Goal: Information Seeking & Learning: Learn about a topic

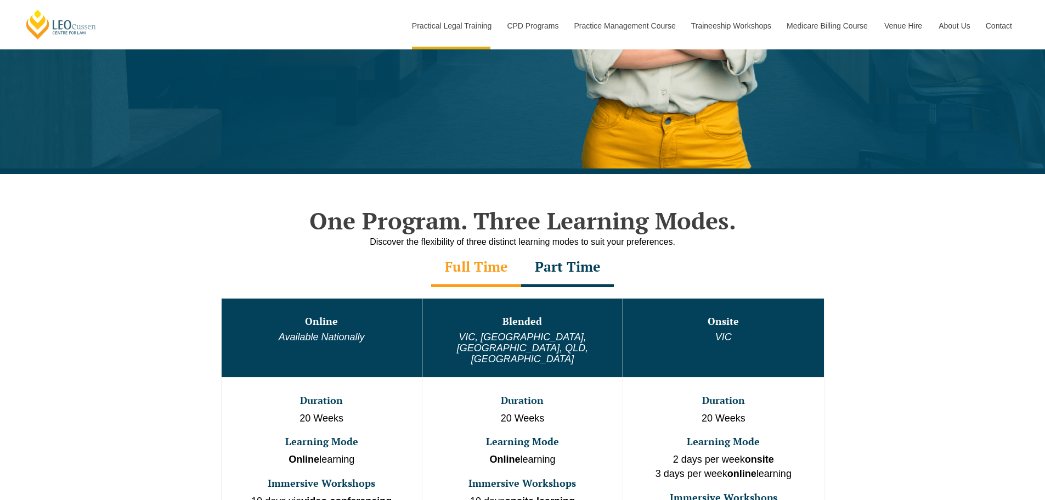
scroll to position [494, 0]
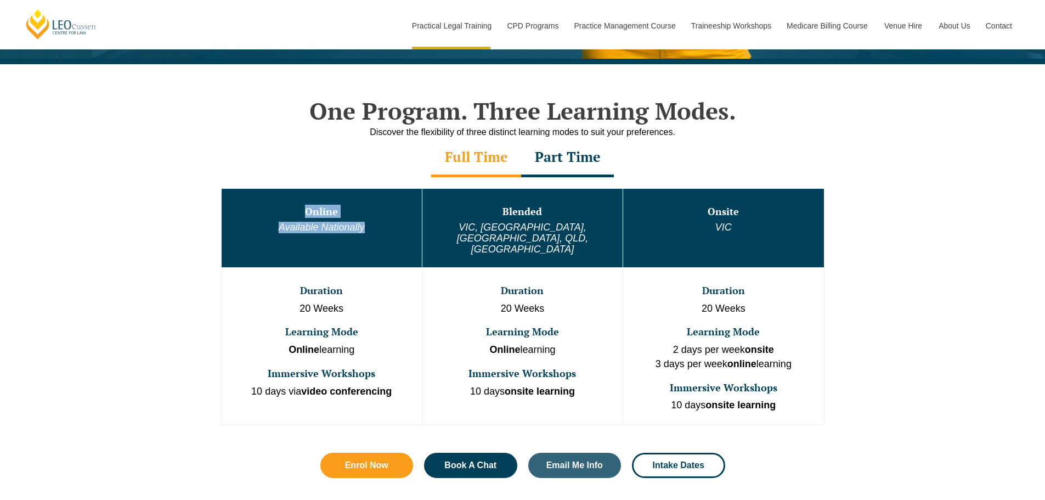
drag, startPoint x: 308, startPoint y: 210, endPoint x: 379, endPoint y: 228, distance: 72.9
click at [379, 228] on td "Online Available Nationally" at bounding box center [321, 227] width 201 height 79
click at [557, 159] on div "Part Time" at bounding box center [567, 158] width 93 height 38
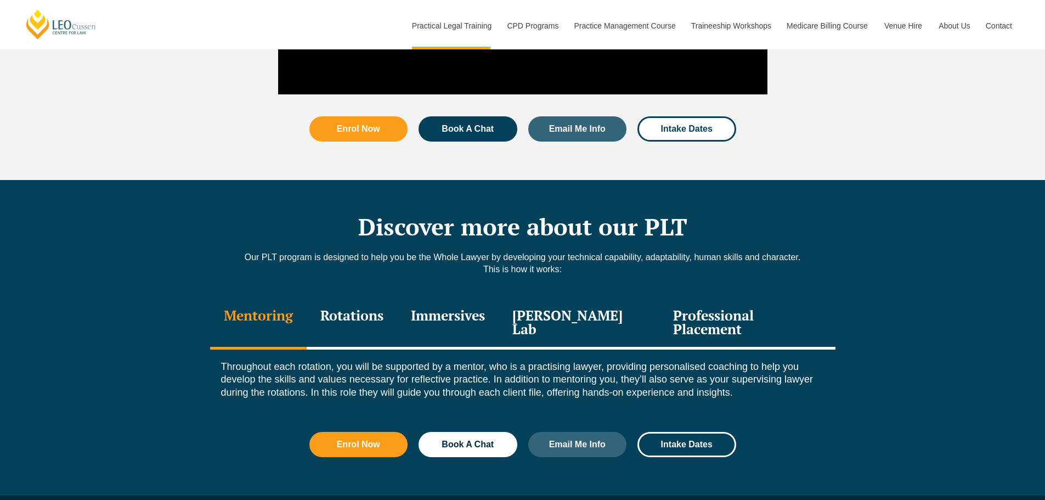
scroll to position [1427, 0]
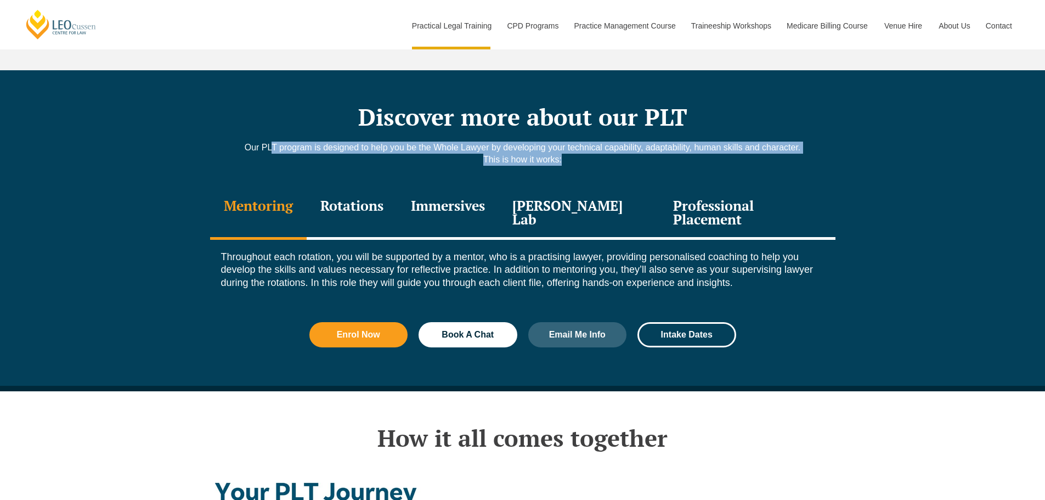
drag, startPoint x: 265, startPoint y: 134, endPoint x: 800, endPoint y: 146, distance: 534.6
click at [800, 146] on div "Our PLT program is designed to help you be the Whole Lawyer by developing your …" at bounding box center [523, 159] width 626 height 35
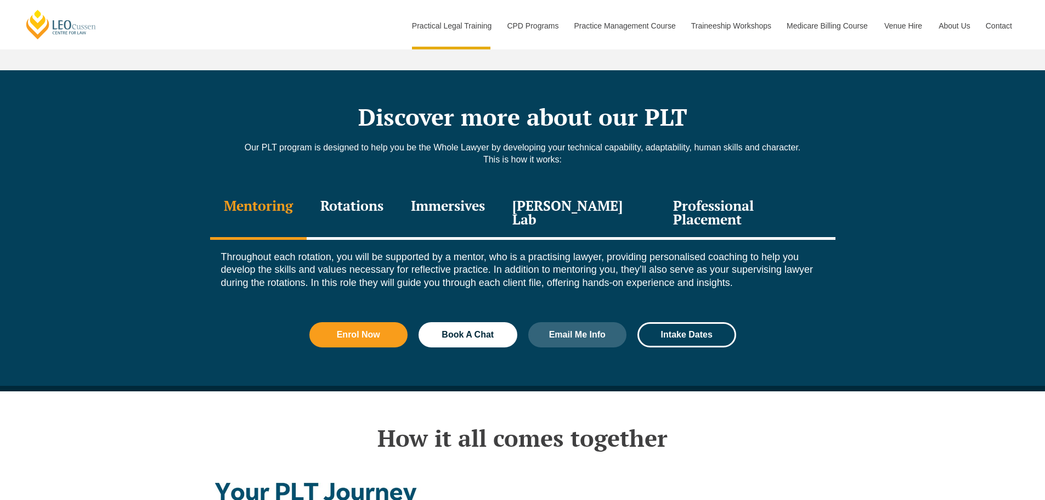
click at [380, 201] on div "Rotations" at bounding box center [352, 214] width 91 height 52
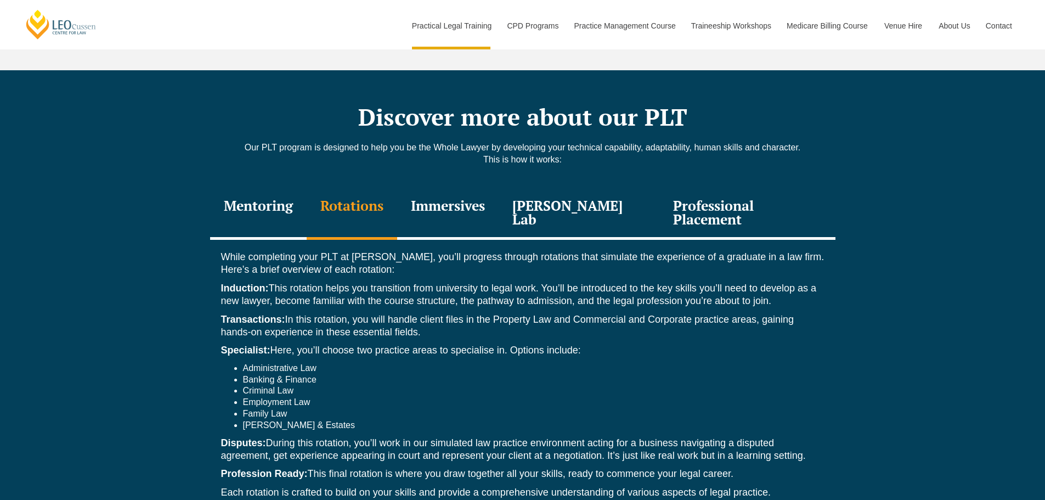
click at [438, 188] on div "Immersives" at bounding box center [448, 214] width 102 height 52
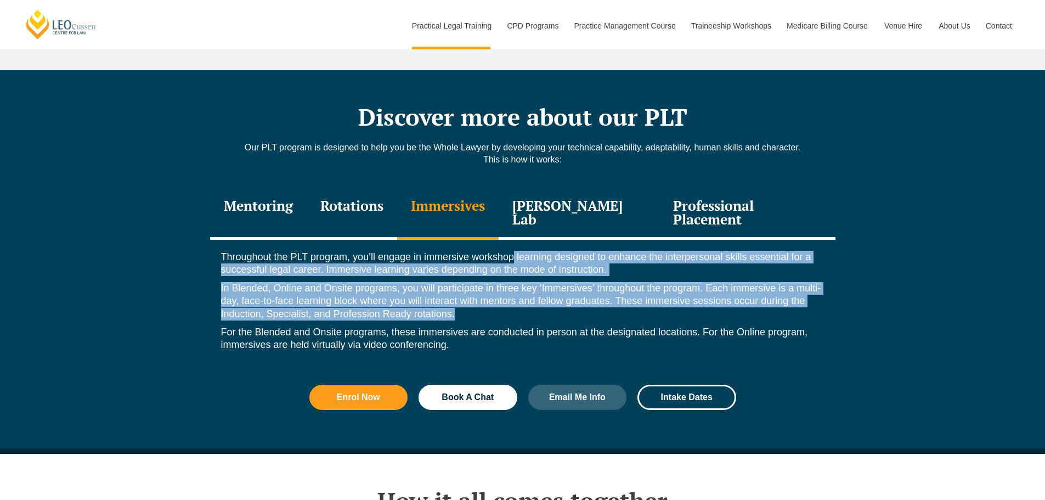
drag, startPoint x: 514, startPoint y: 229, endPoint x: 832, endPoint y: 295, distance: 324.9
click at [832, 295] on div "Throughout the PLT program, you’ll engage in immersive workshop learning design…" at bounding box center [523, 304] width 626 height 128
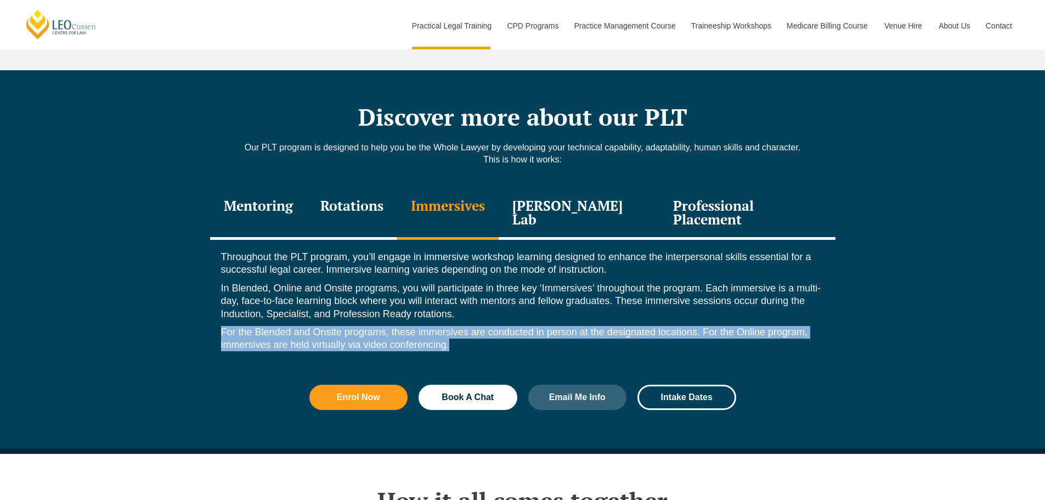
drag, startPoint x: 223, startPoint y: 308, endPoint x: 697, endPoint y: 322, distance: 474.3
click at [697, 326] on p "For the Blended and Onsite programs, these immersives are conducted in person a…" at bounding box center [523, 339] width 604 height 26
click at [576, 326] on p "For the Blended and Onsite programs, these immersives are conducted in person a…" at bounding box center [523, 339] width 604 height 26
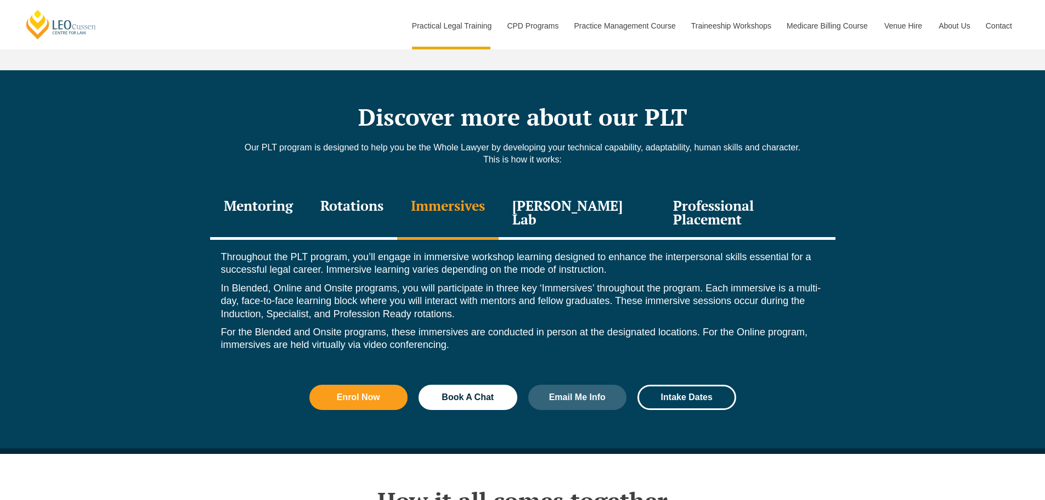
click at [573, 194] on div "[PERSON_NAME] Lab" at bounding box center [579, 214] width 161 height 52
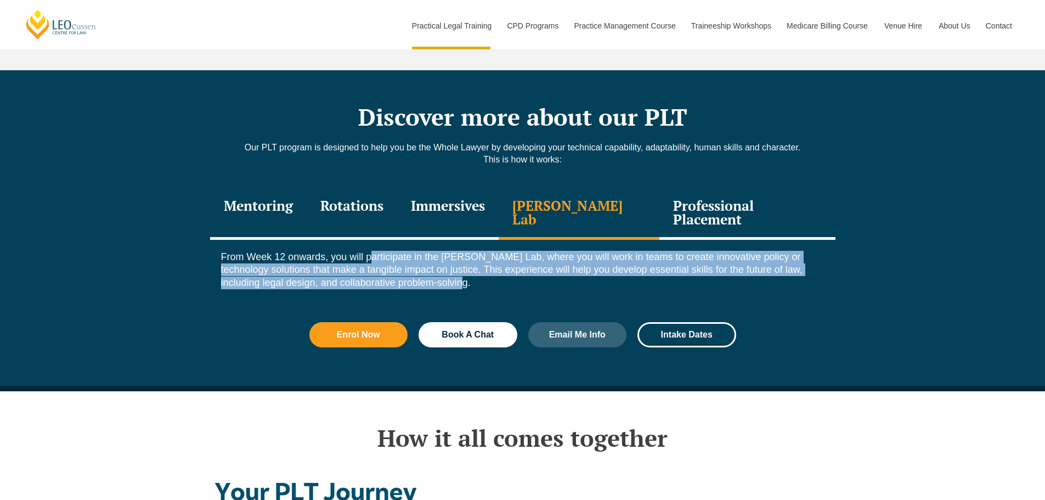
drag, startPoint x: 374, startPoint y: 233, endPoint x: 502, endPoint y: 272, distance: 134.2
click at [502, 272] on div "From Week 12 onwards, you will participate in the [PERSON_NAME] Lab, where you …" at bounding box center [523, 273] width 626 height 66
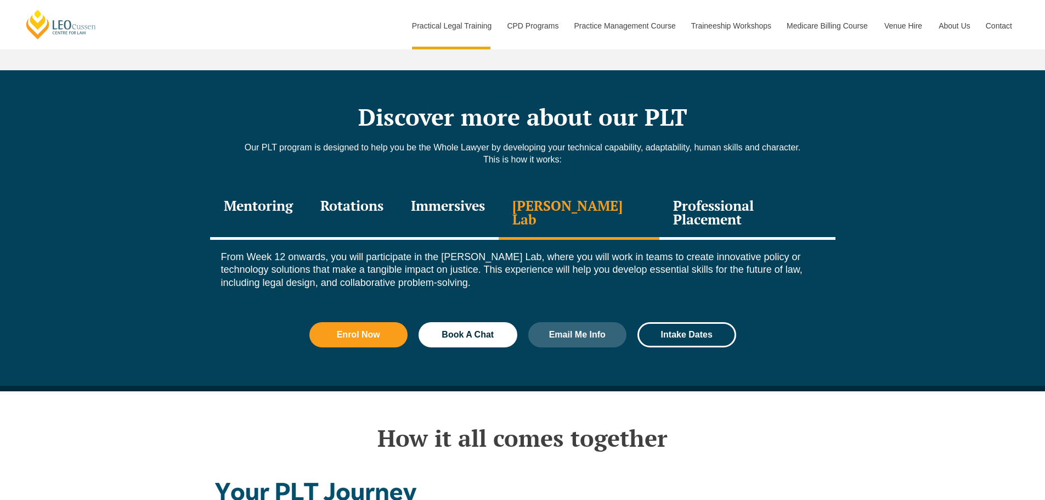
click at [729, 206] on div "Professional Placement" at bounding box center [748, 214] width 176 height 52
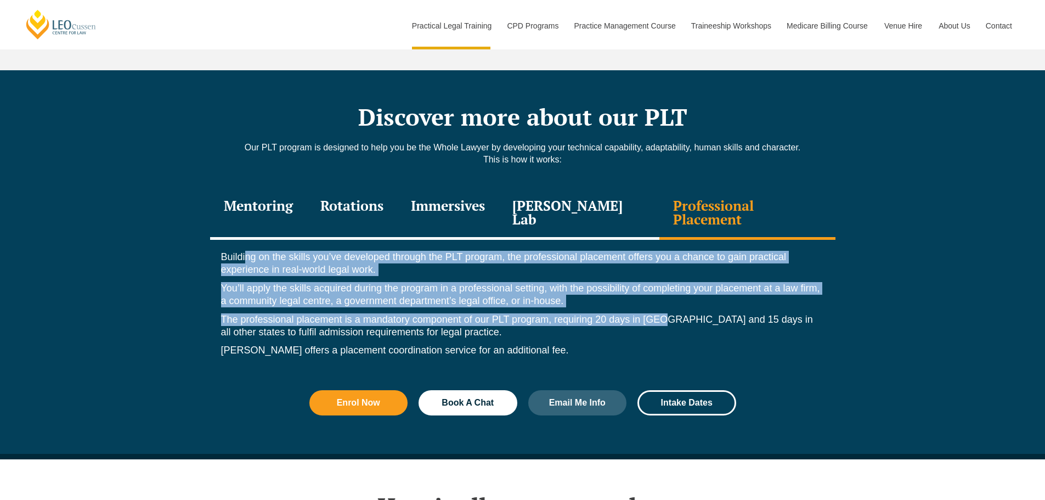
drag, startPoint x: 247, startPoint y: 234, endPoint x: 671, endPoint y: 290, distance: 426.7
click at [668, 290] on div "Building on the skills you’ve developed through the PLT program, the profession…" at bounding box center [523, 307] width 626 height 134
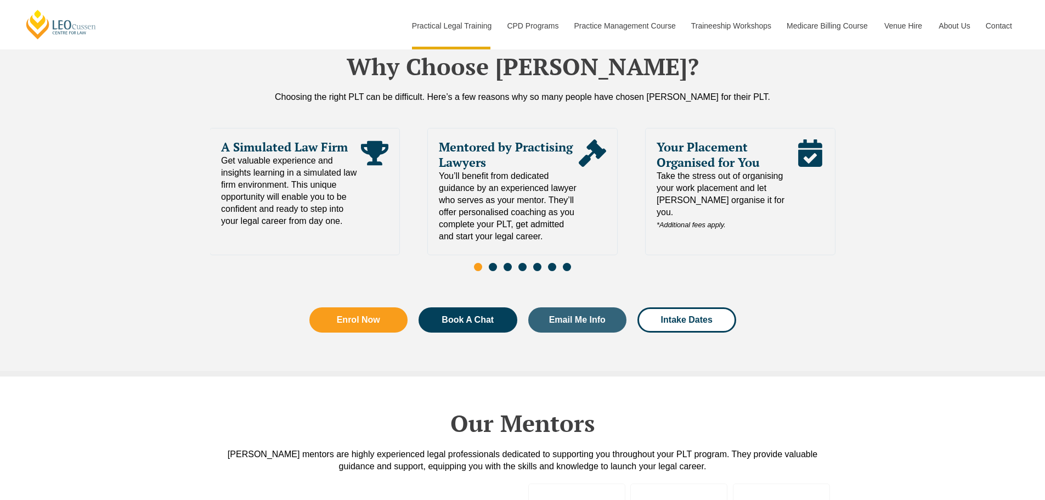
scroll to position [2470, 0]
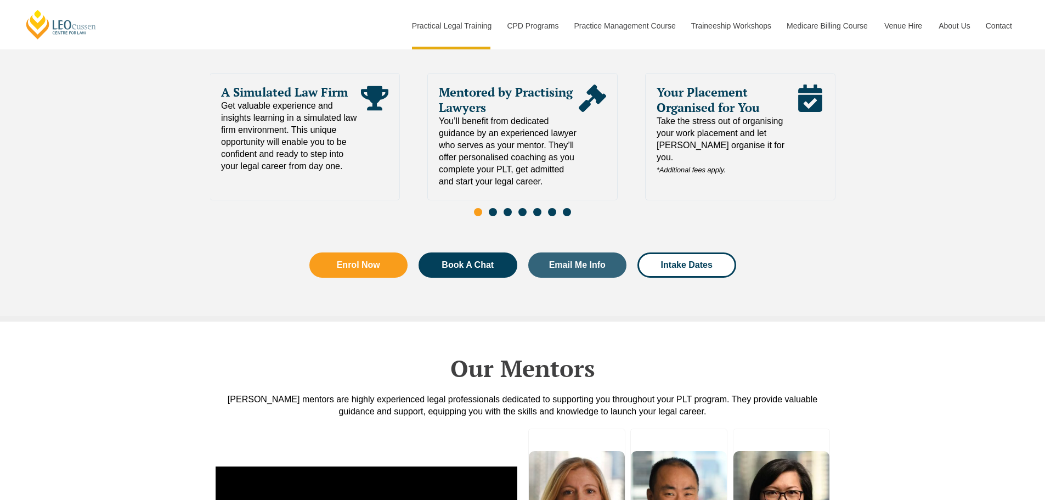
click at [492, 208] on span "Go to slide 2" at bounding box center [493, 212] width 8 height 8
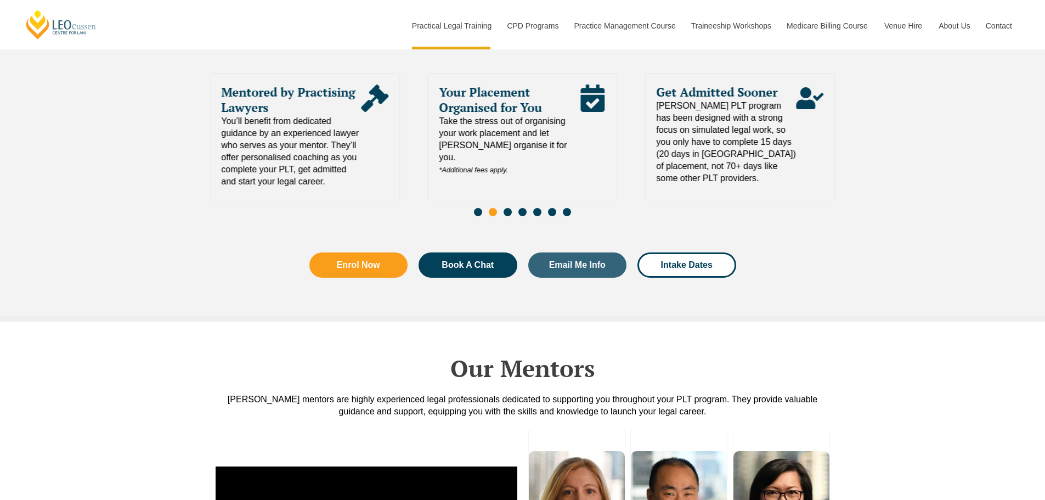
scroll to position [2415, 0]
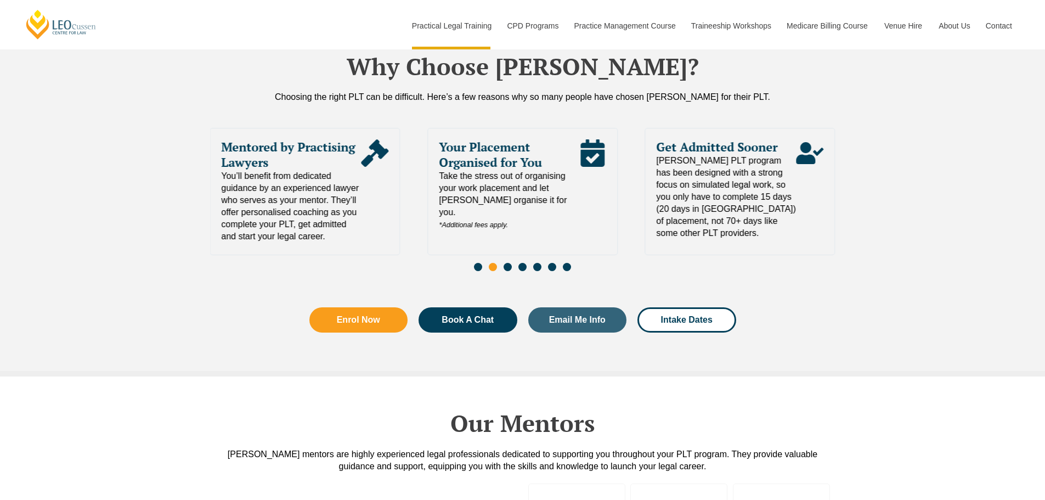
click at [480, 263] on span "Go to slide 1" at bounding box center [478, 267] width 8 height 8
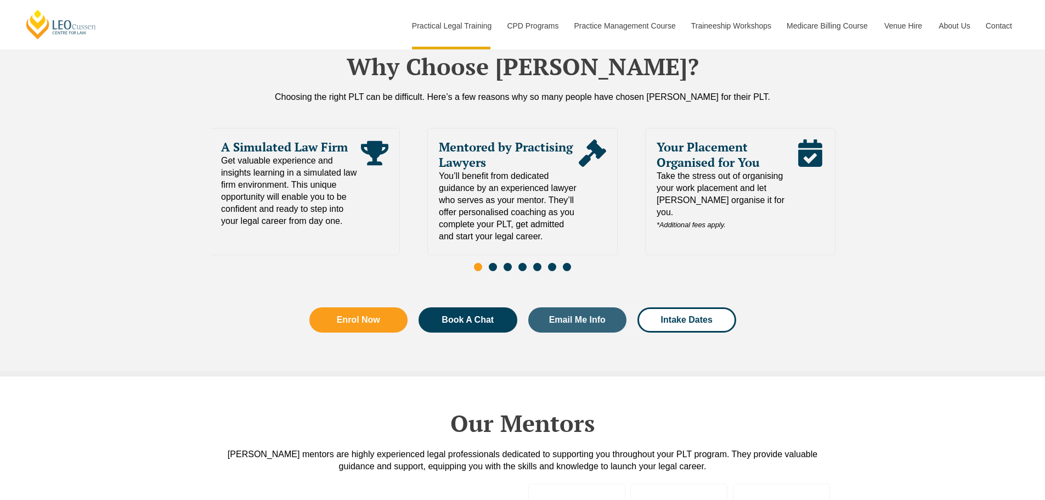
click at [508, 263] on span "Go to slide 3" at bounding box center [508, 267] width 8 height 8
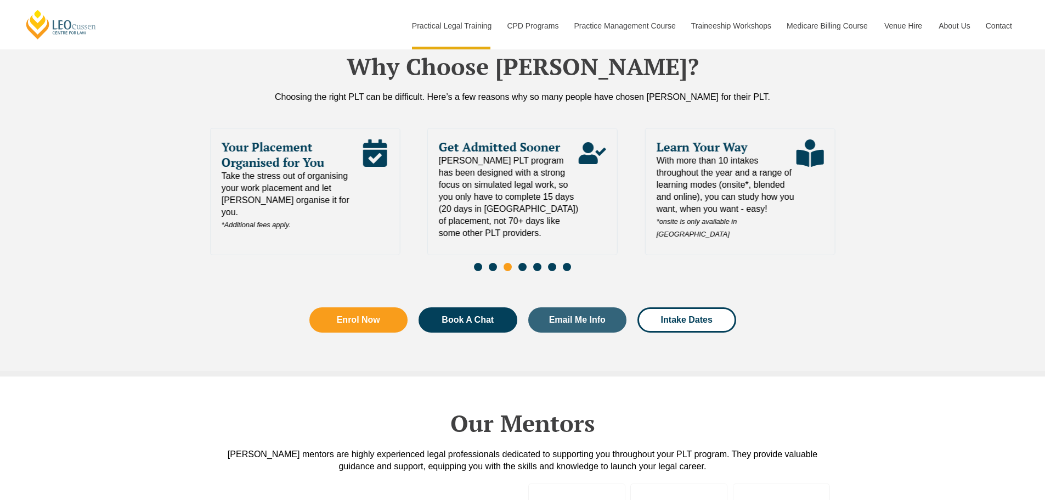
click at [524, 263] on span "Go to slide 4" at bounding box center [523, 267] width 8 height 8
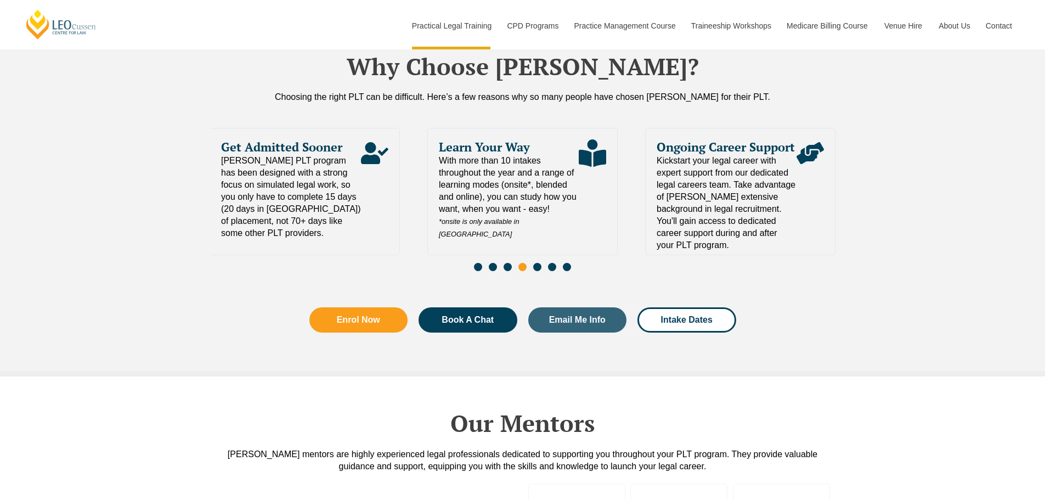
click at [537, 263] on span "Go to slide 5" at bounding box center [537, 267] width 8 height 8
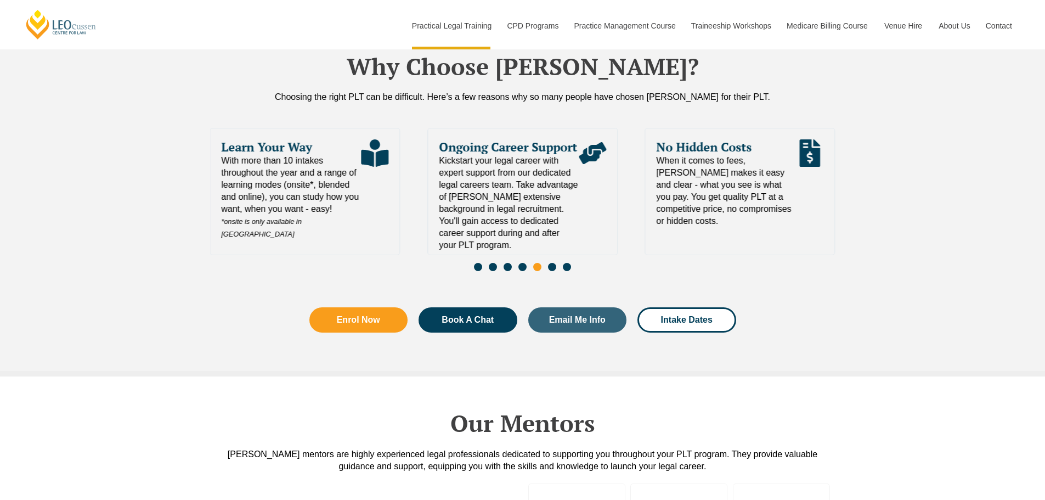
click at [552, 263] on span "Go to slide 6" at bounding box center [552, 267] width 8 height 8
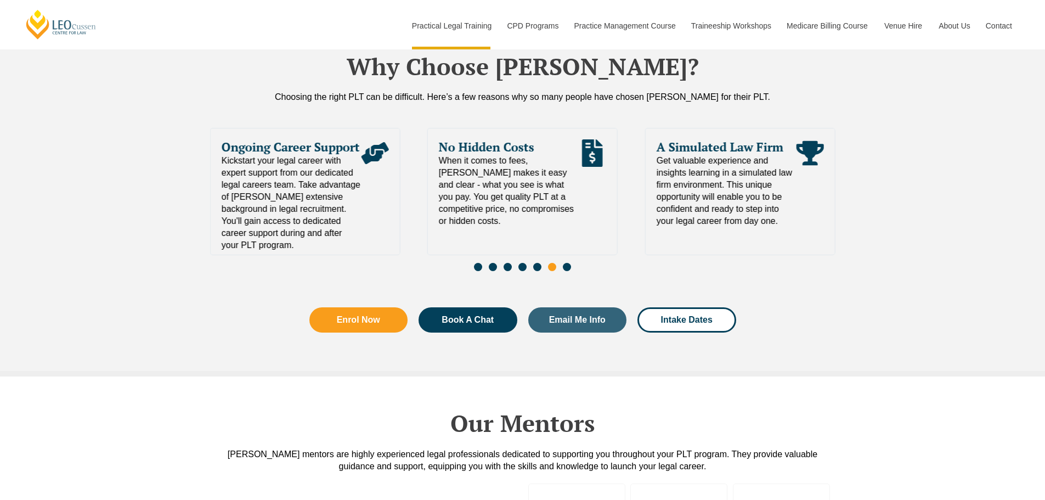
click at [567, 263] on span "Go to slide 7" at bounding box center [567, 267] width 8 height 8
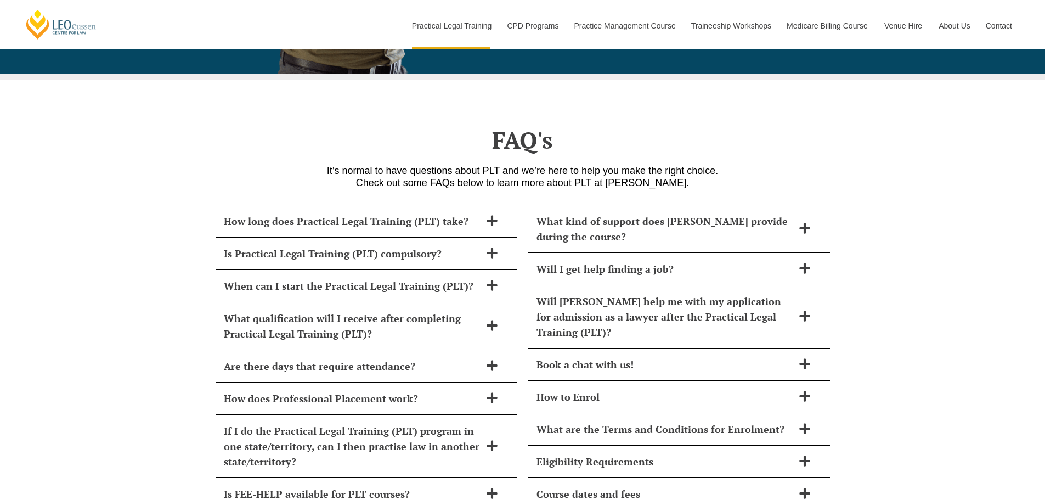
scroll to position [4665, 0]
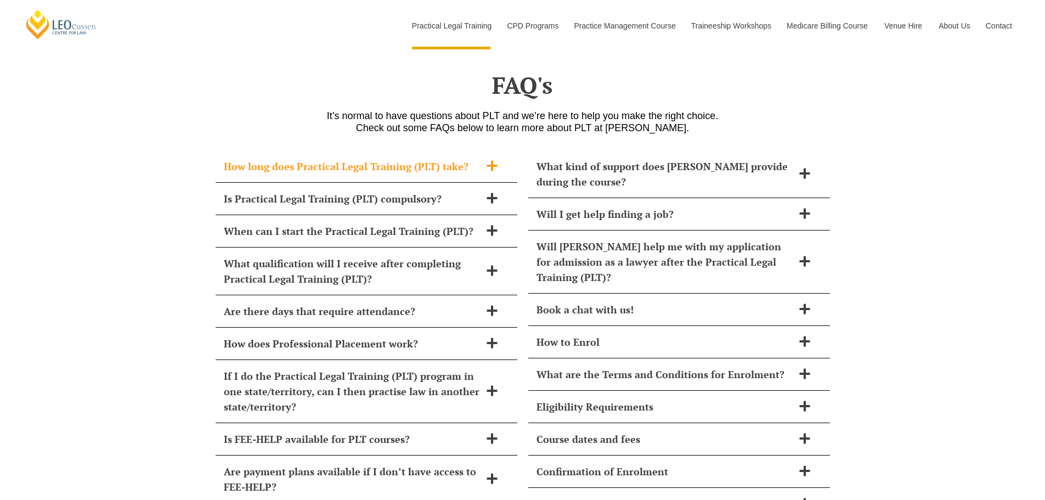
click at [359, 157] on div "How long does Practical Legal Training (PLT) take?" at bounding box center [367, 166] width 302 height 32
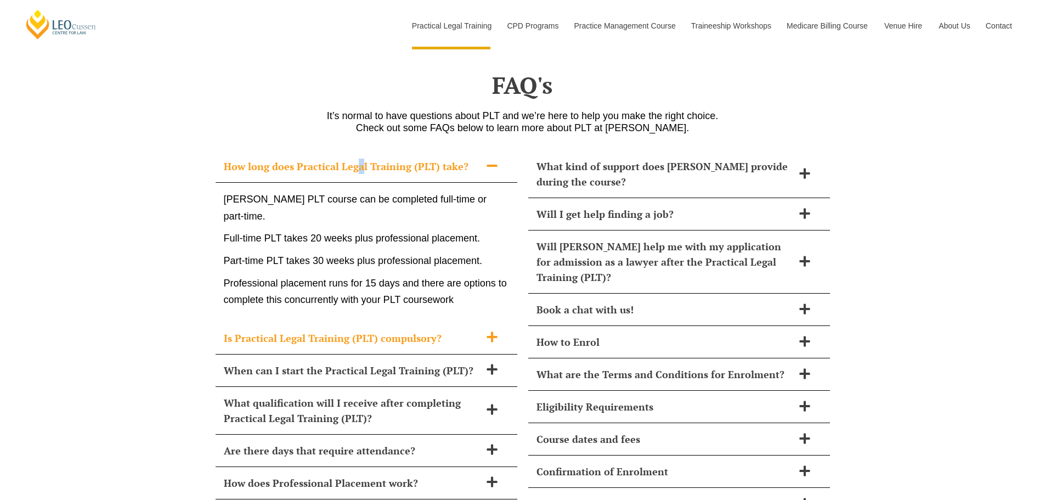
scroll to position [4774, 0]
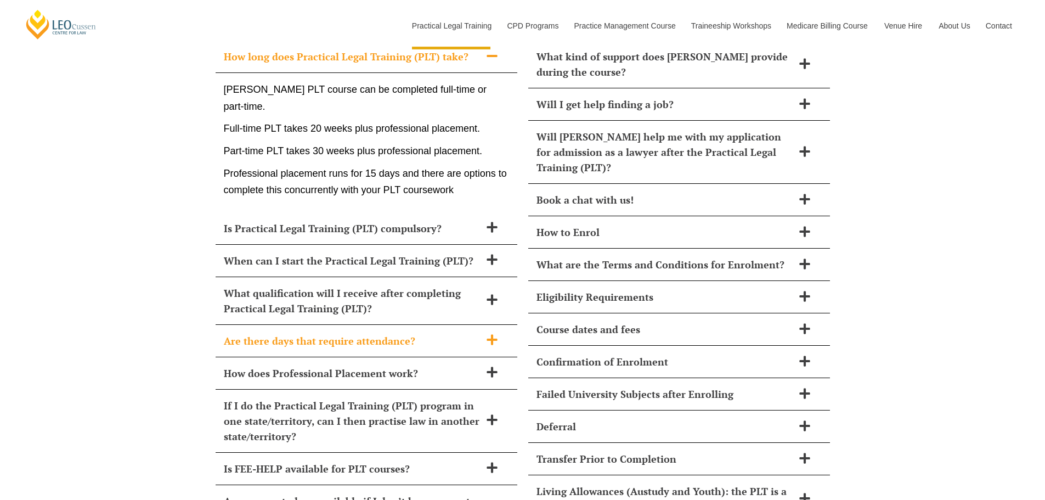
click at [426, 325] on div "Are there days that require attendance?" at bounding box center [367, 341] width 302 height 32
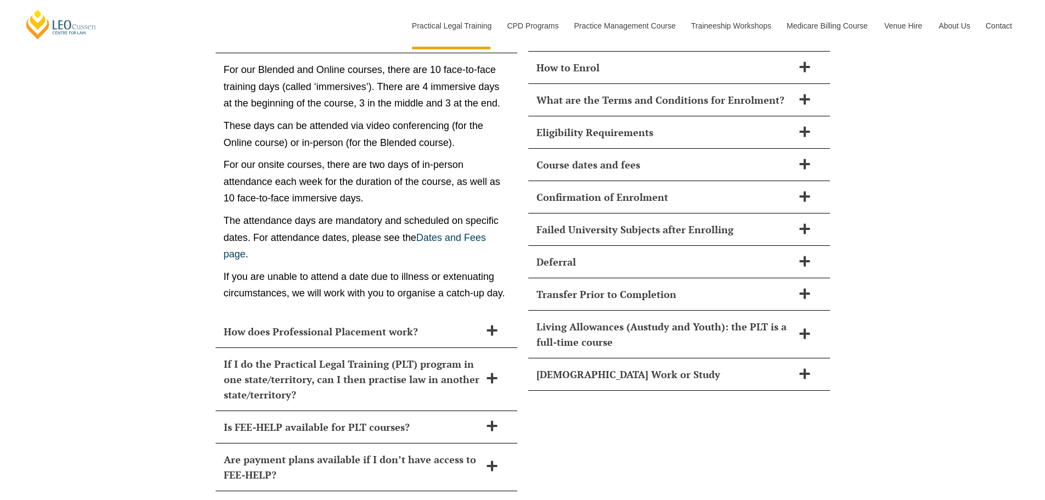
scroll to position [4994, 0]
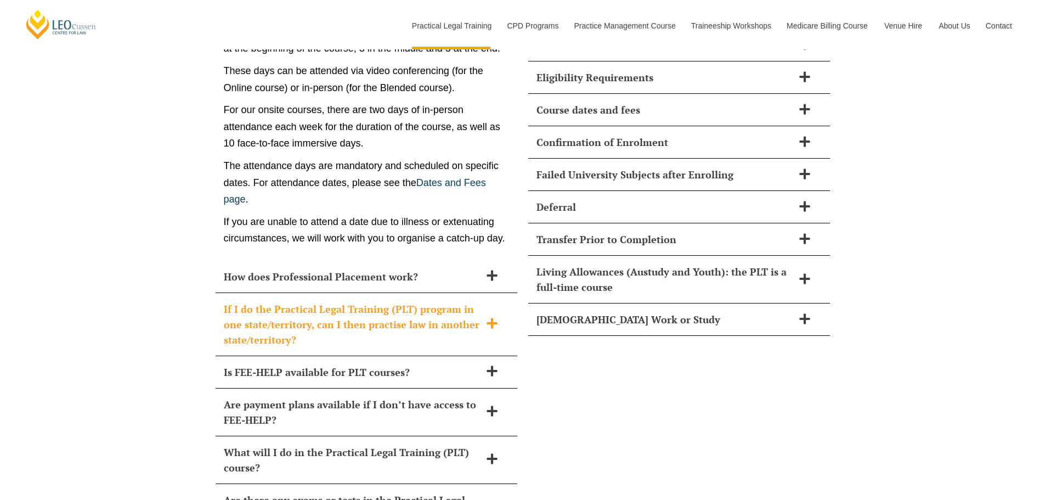
click at [361, 311] on span "If I do the Practical Legal Training (PLT) program in one state/territory, can …" at bounding box center [352, 324] width 257 height 46
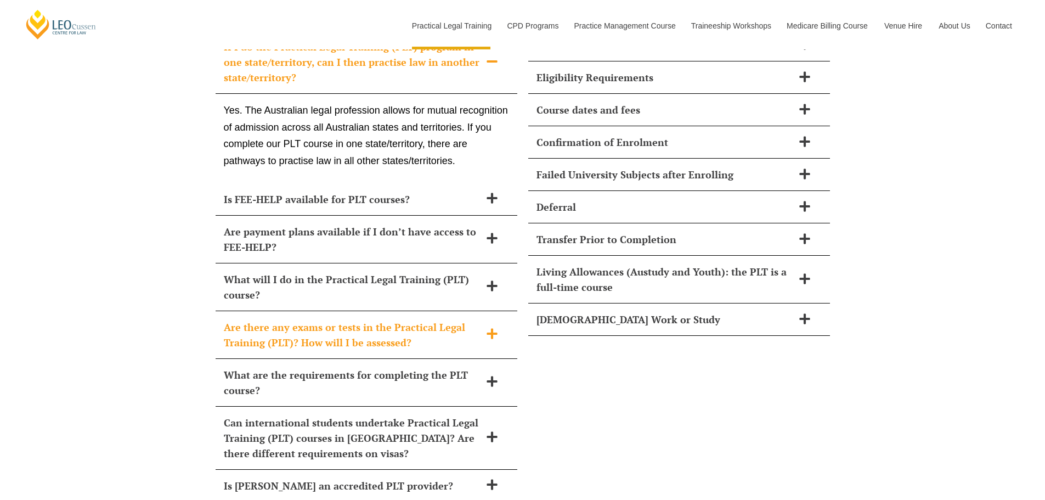
scroll to position [4977, 0]
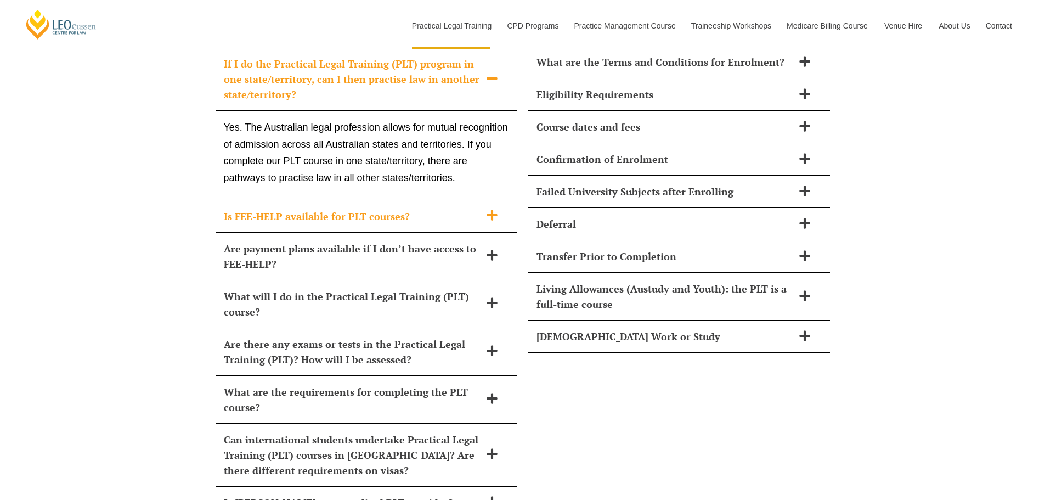
click at [476, 209] on div "Is FEE-HELP available for PLT courses?" at bounding box center [367, 216] width 302 height 32
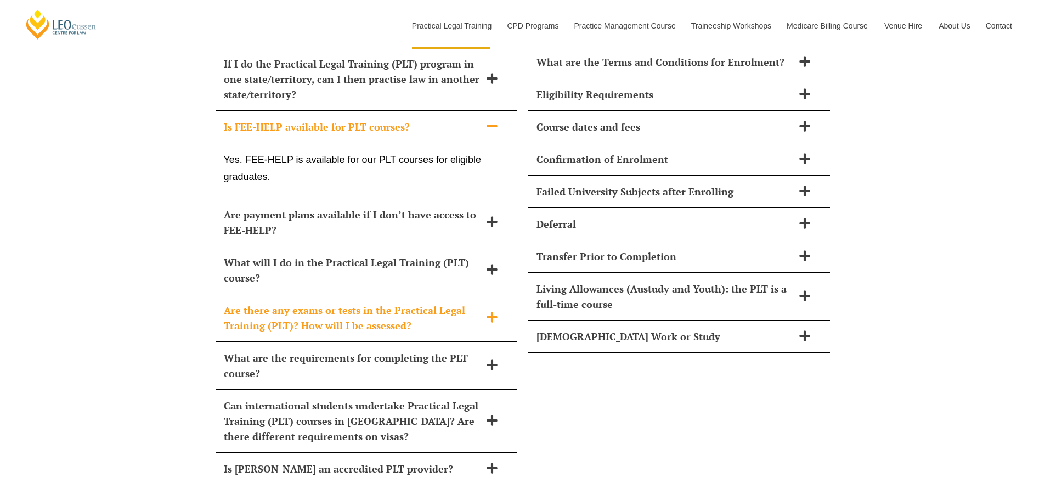
click at [478, 308] on span "Are there any exams or tests in the Practical Legal Training (PLT)? How will I …" at bounding box center [352, 317] width 257 height 31
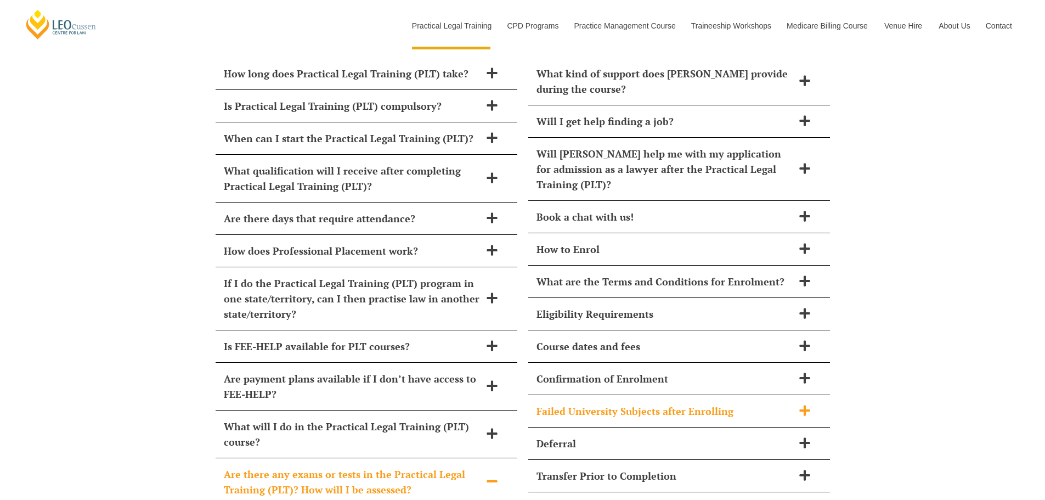
scroll to position [4812, 0]
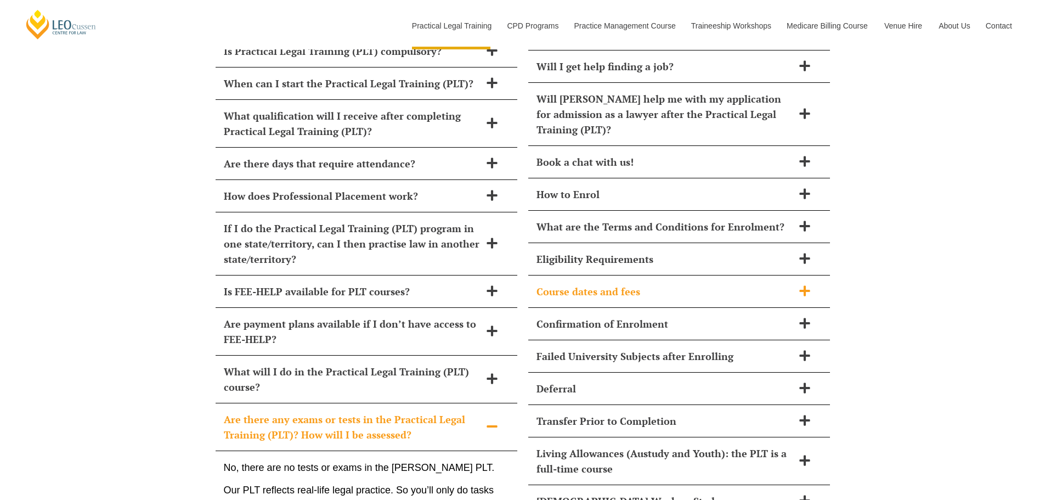
click at [766, 284] on span "Course dates and fees" at bounding box center [665, 291] width 257 height 15
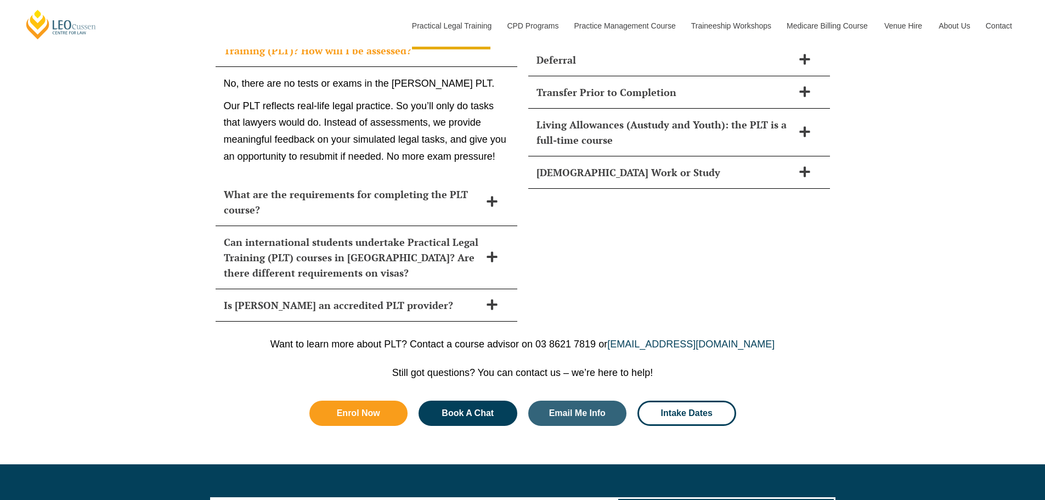
scroll to position [5251, 0]
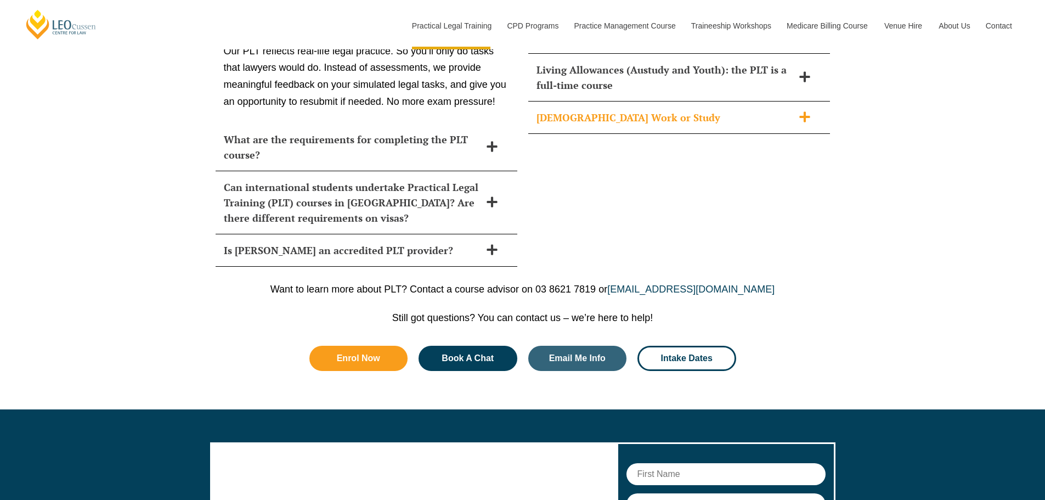
click at [702, 110] on span "Part-Time Work or Study" at bounding box center [665, 117] width 257 height 15
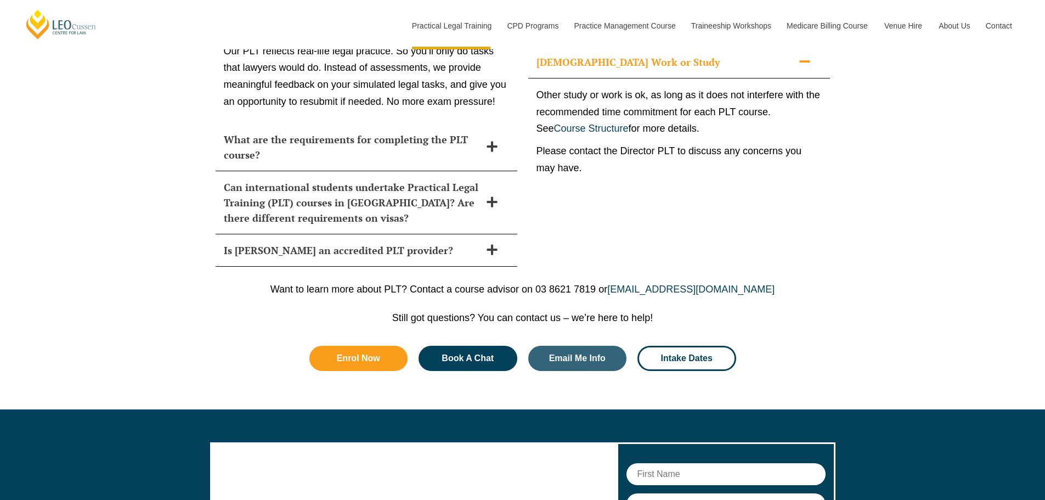
scroll to position [5142, 0]
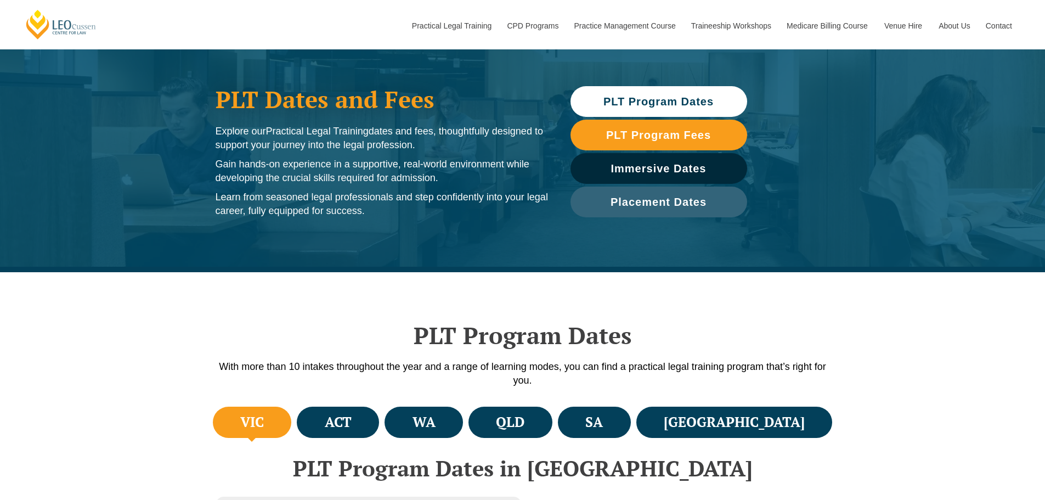
scroll to position [220, 0]
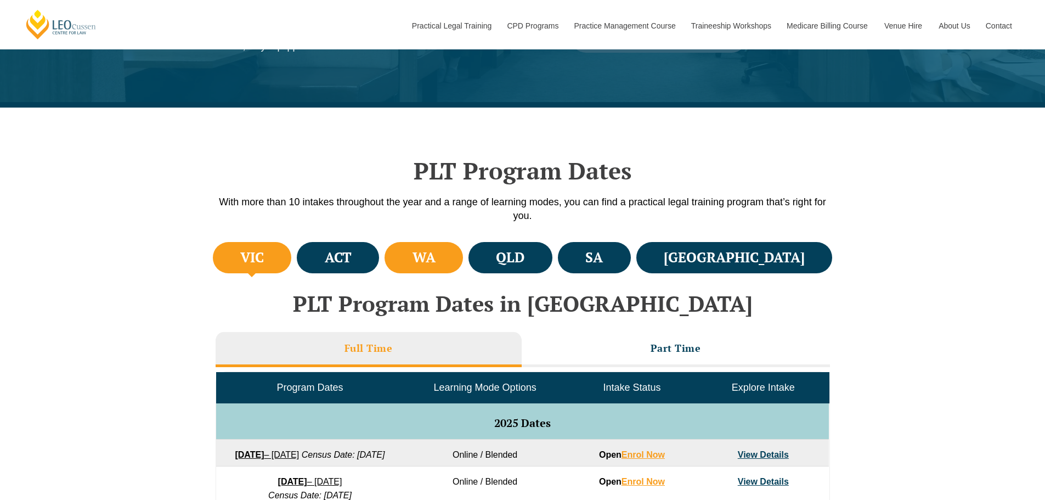
click at [436, 255] on h4 "WA" at bounding box center [424, 258] width 23 height 18
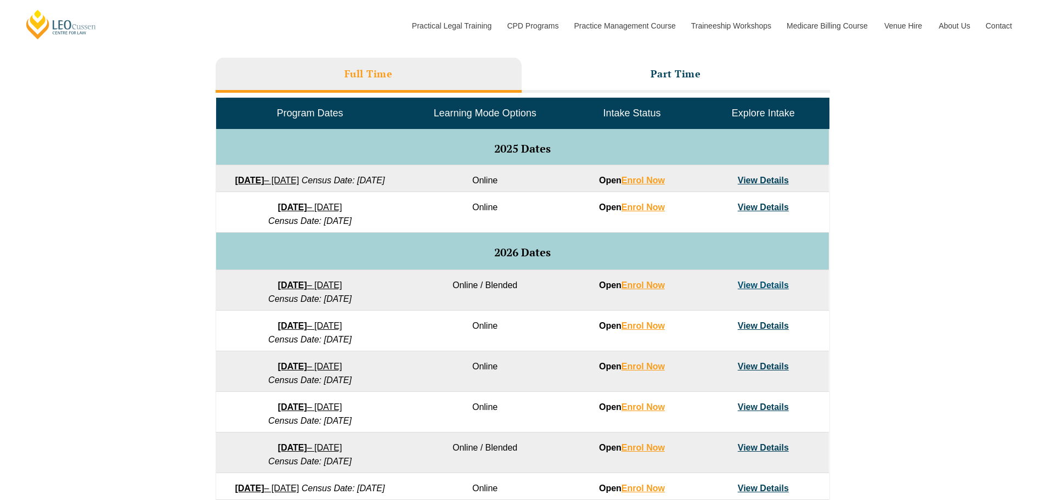
click at [493, 112] on span "Learning Mode Options" at bounding box center [485, 113] width 103 height 11
drag, startPoint x: 616, startPoint y: 119, endPoint x: 651, endPoint y: 116, distance: 35.3
click at [617, 119] on td "Intake Status" at bounding box center [631, 113] width 131 height 31
click at [767, 117] on span "Explore Intake" at bounding box center [763, 113] width 63 height 11
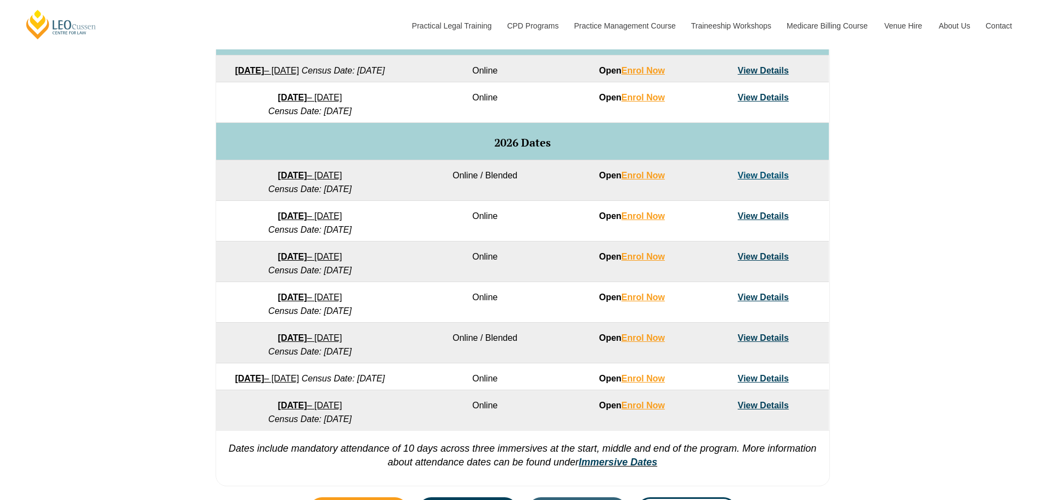
click at [764, 221] on link "View Details" at bounding box center [763, 215] width 51 height 9
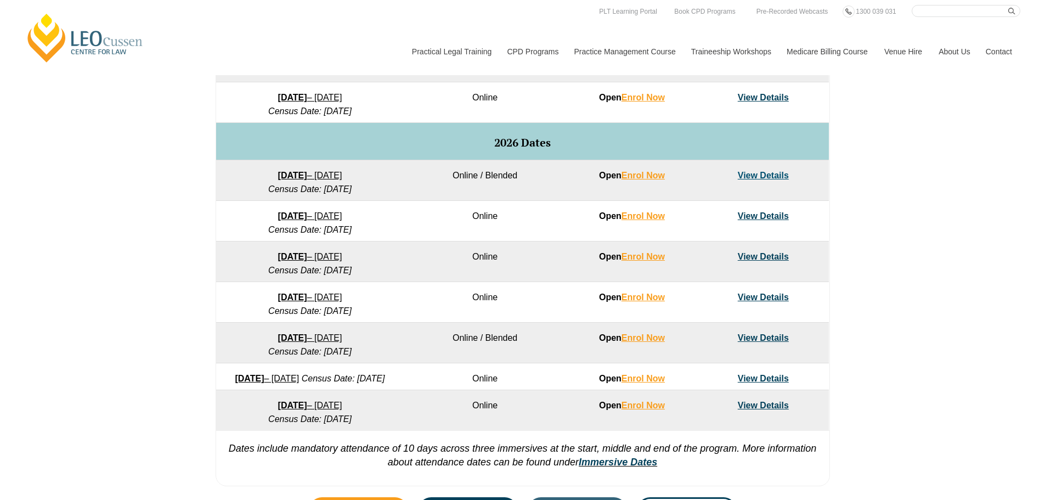
click at [767, 261] on link "View Details" at bounding box center [763, 256] width 51 height 9
click at [767, 302] on link "View Details" at bounding box center [763, 296] width 51 height 9
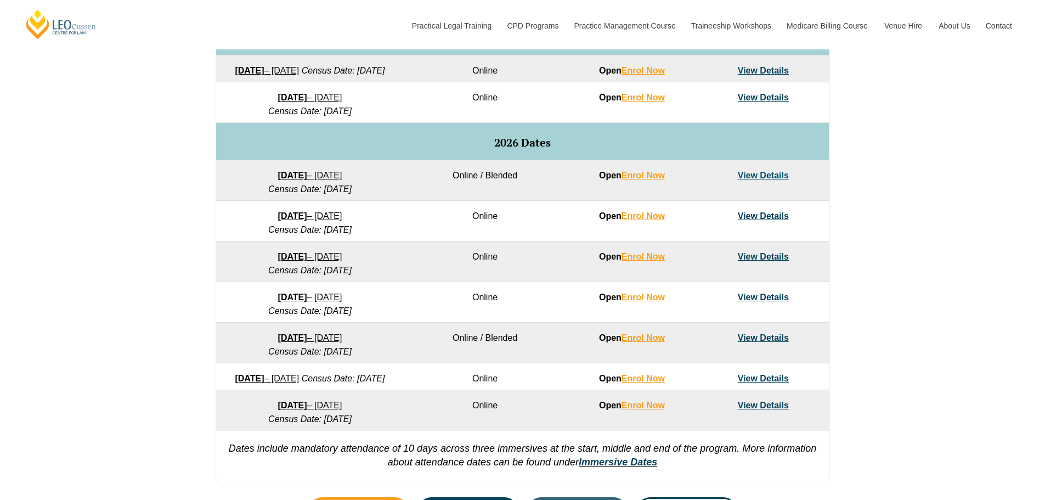
scroll to position [329, 0]
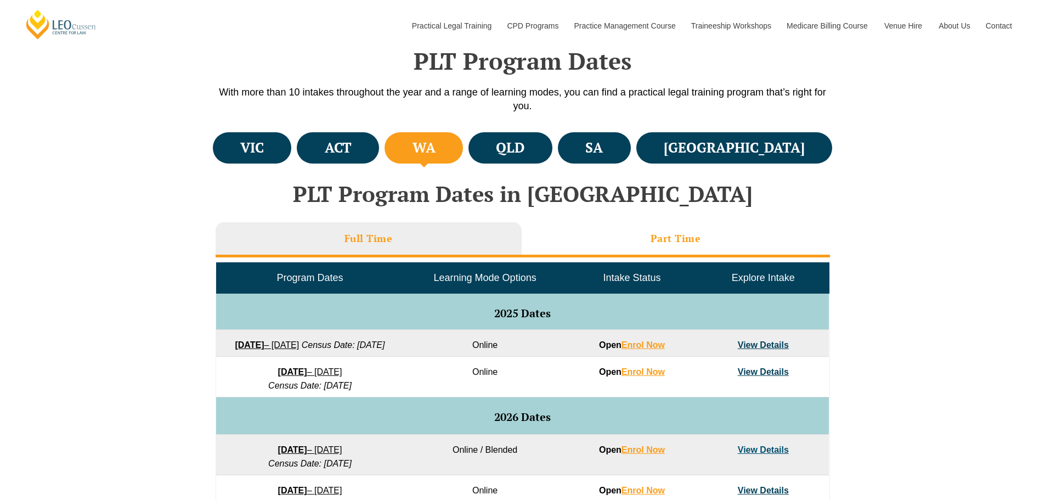
click at [655, 235] on h3 "Part Time" at bounding box center [676, 238] width 50 height 13
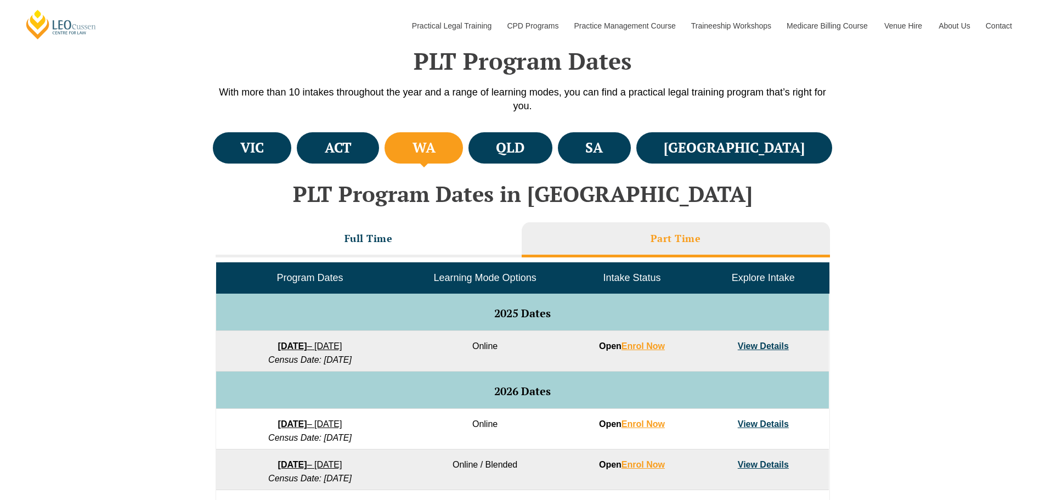
scroll to position [604, 0]
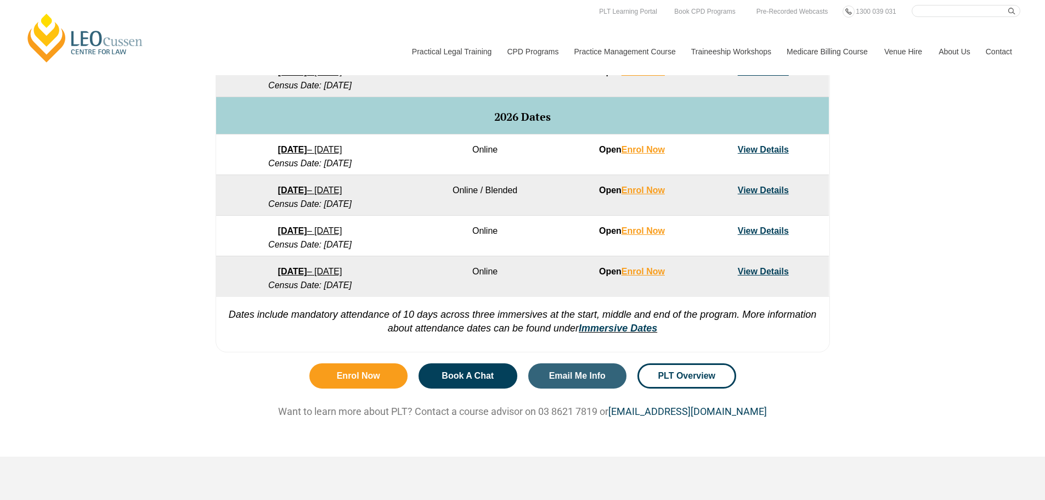
click at [760, 154] on link "View Details" at bounding box center [763, 149] width 51 height 9
click at [755, 189] on link "View Details" at bounding box center [763, 189] width 51 height 9
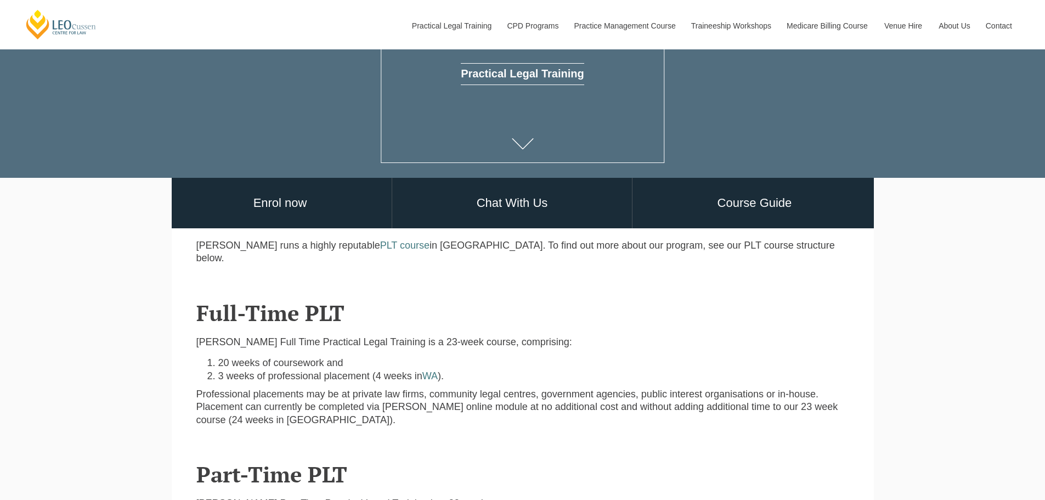
scroll to position [384, 0]
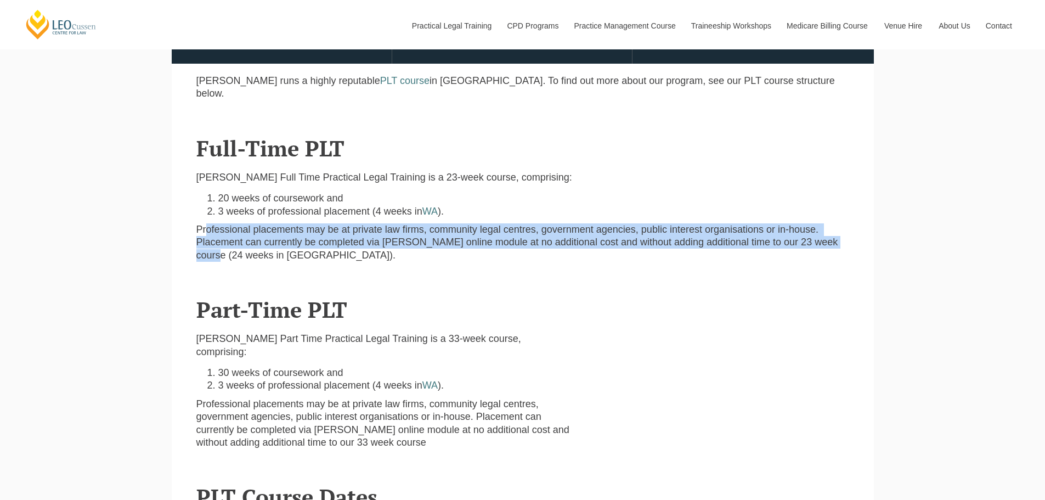
drag, startPoint x: 262, startPoint y: 220, endPoint x: 897, endPoint y: 260, distance: 635.6
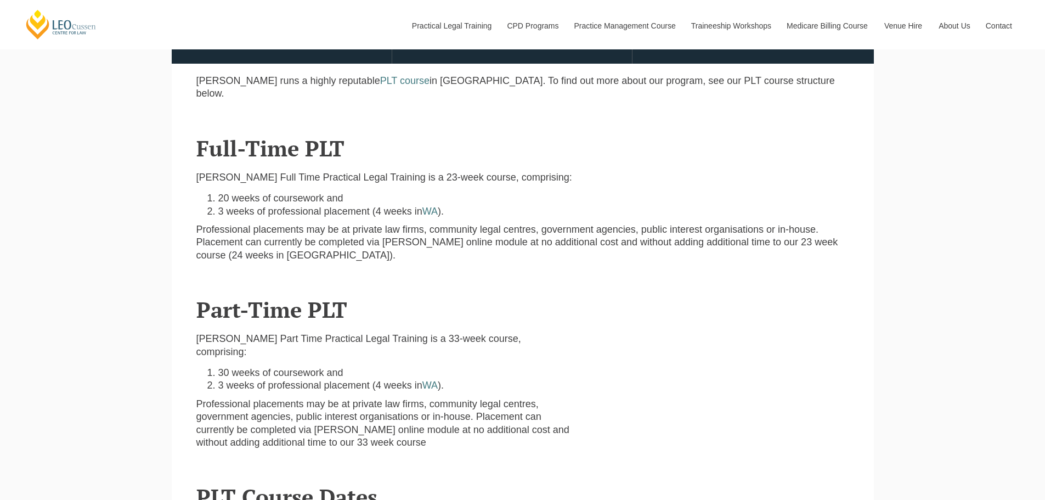
drag, startPoint x: 573, startPoint y: 279, endPoint x: 579, endPoint y: 280, distance: 5.6
click at [578, 280] on header "Part-Time PLT" at bounding box center [522, 296] width 653 height 52
drag, startPoint x: 220, startPoint y: 362, endPoint x: 364, endPoint y: 390, distance: 146.5
click at [372, 379] on li "3 weeks of professional placement (4 weeks in WA )." at bounding box center [394, 385] width 352 height 13
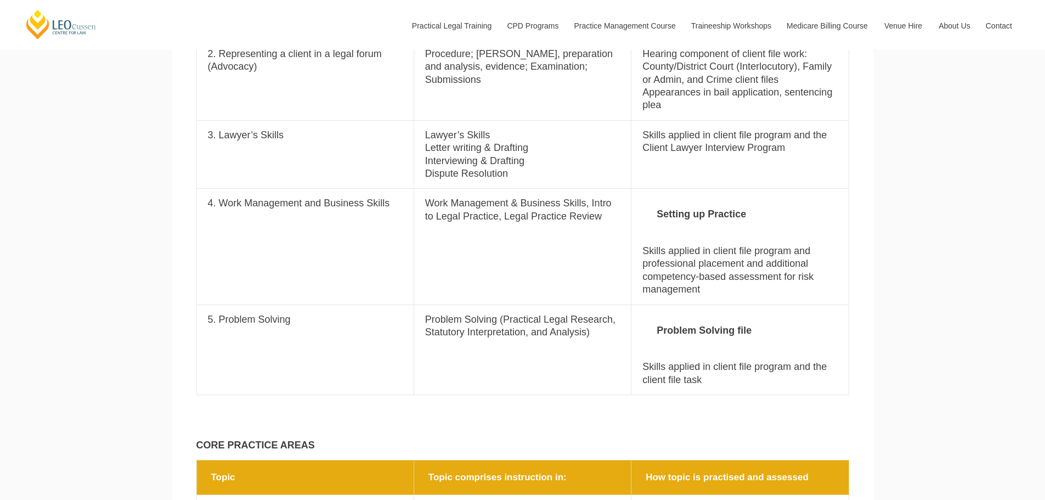
scroll to position [878, 0]
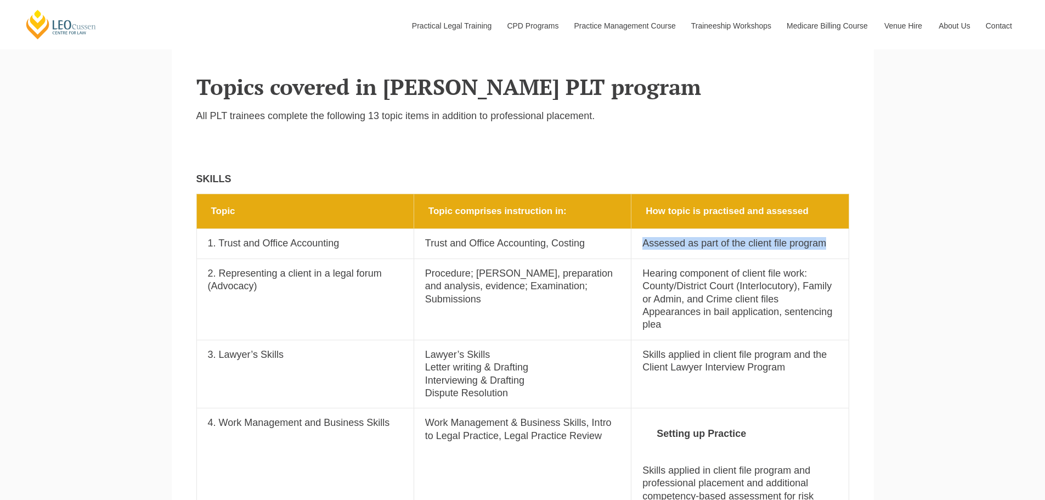
drag, startPoint x: 642, startPoint y: 220, endPoint x: 847, endPoint y: 228, distance: 205.4
click at [846, 229] on td "How topic is practised and assessed Assessed as part of the client file program" at bounding box center [740, 244] width 217 height 30
drag, startPoint x: 638, startPoint y: 248, endPoint x: 820, endPoint y: 299, distance: 189.2
click at [820, 299] on td "How topic is practised and assessed Hearing component of client file work: Coun…" at bounding box center [740, 298] width 217 height 81
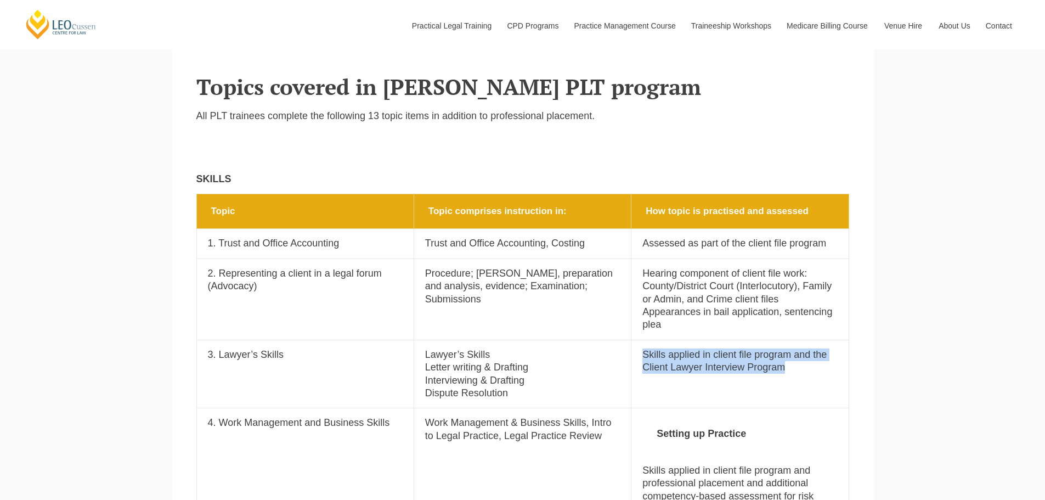
drag, startPoint x: 639, startPoint y: 330, endPoint x: 836, endPoint y: 354, distance: 199.0
click at [836, 354] on td "How topic is practised and assessed Skills applied in client file program and t…" at bounding box center [740, 374] width 217 height 69
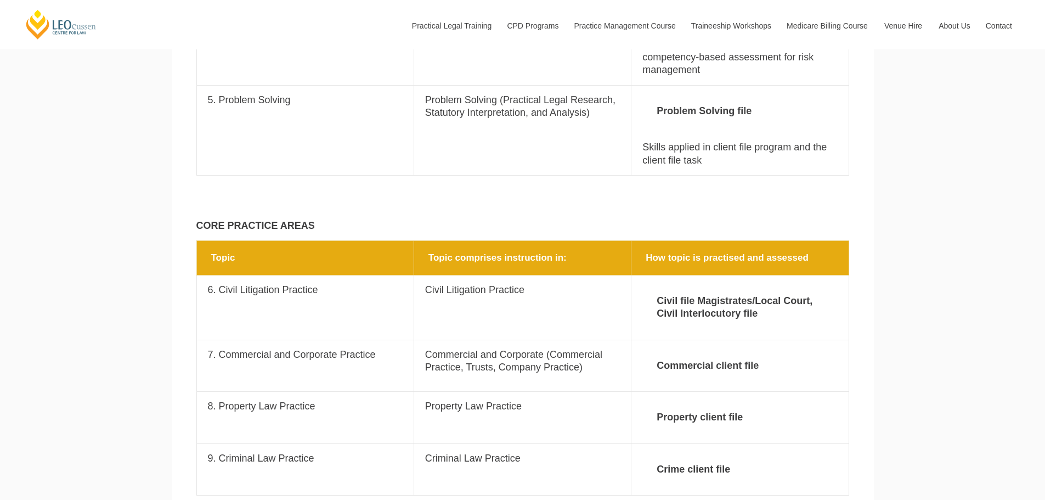
scroll to position [1482, 0]
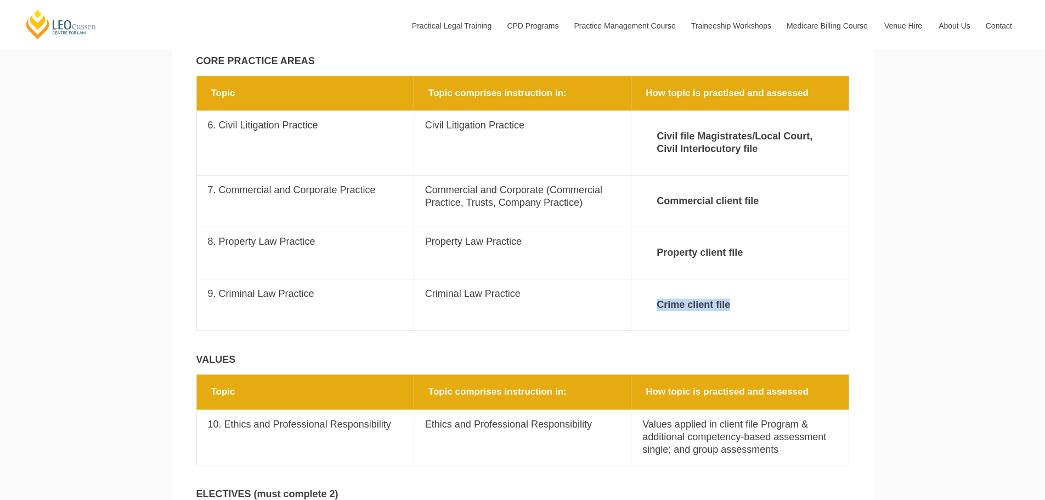
drag, startPoint x: 655, startPoint y: 280, endPoint x: 805, endPoint y: 286, distance: 150.5
click at [805, 288] on strong "Crime client file" at bounding box center [740, 305] width 195 height 35
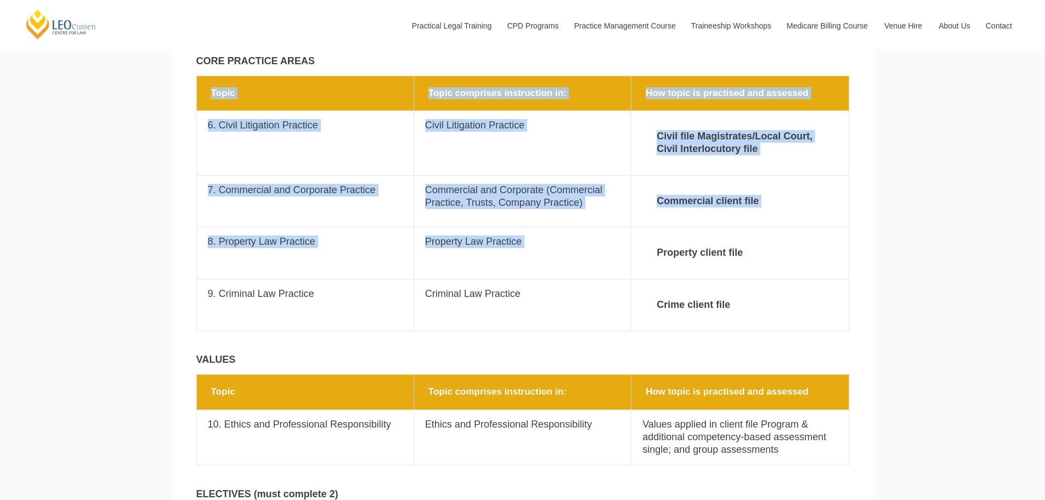
drag, startPoint x: 660, startPoint y: 229, endPoint x: 922, endPoint y: 246, distance: 262.3
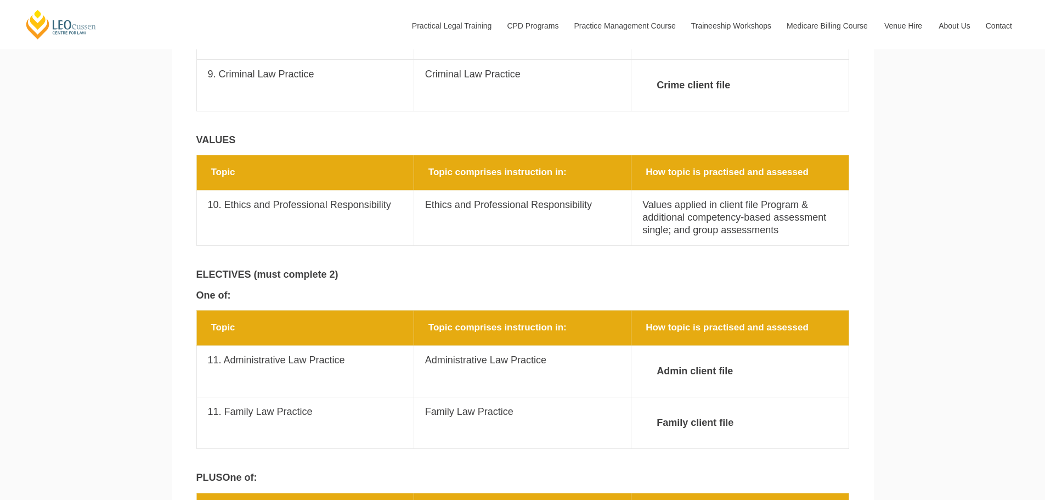
click at [980, 310] on div "Leo Cussen Centre for Law Search here Practical Legal Training Our Practical Le…" at bounding box center [522, 396] width 1045 height 4194
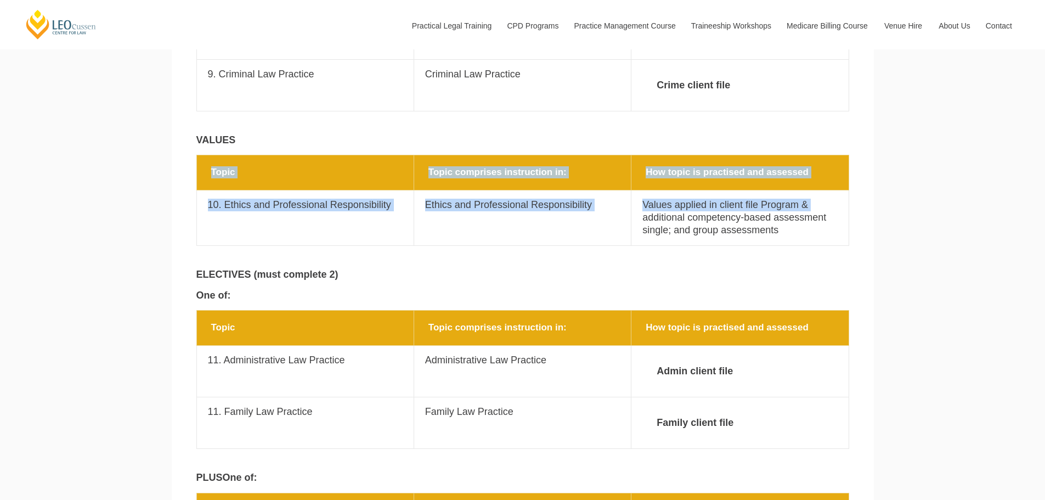
drag, startPoint x: 645, startPoint y: 191, endPoint x: 897, endPoint y: 198, distance: 252.5
click at [890, 204] on div "Leo Cussen Centre for Law Search here Practical Legal Training Our Practical Le…" at bounding box center [522, 396] width 1045 height 4194
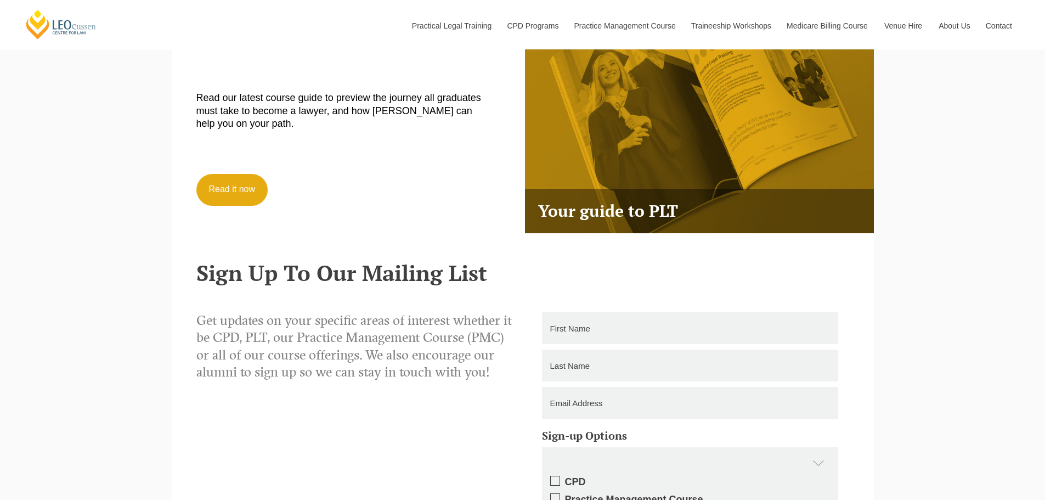
scroll to position [3457, 0]
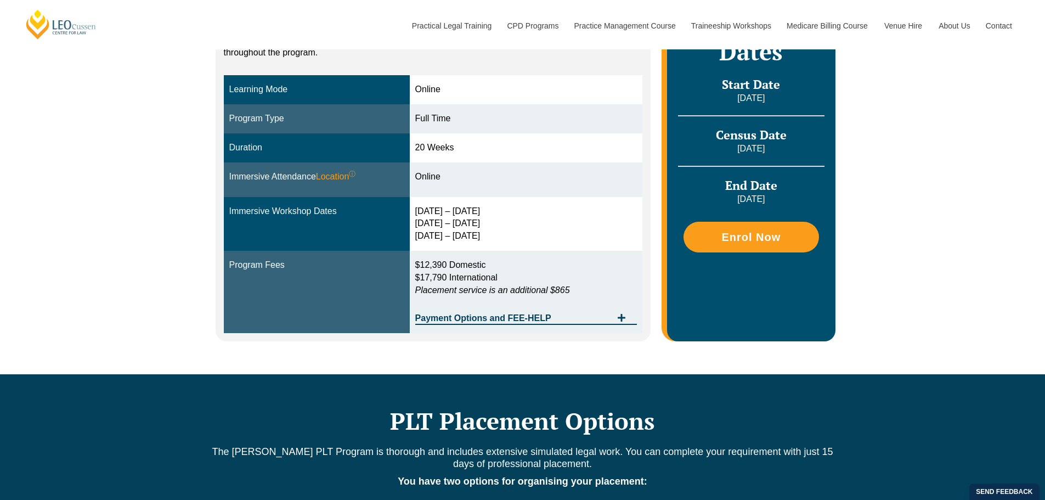
scroll to position [110, 0]
